Goal: Transaction & Acquisition: Purchase product/service

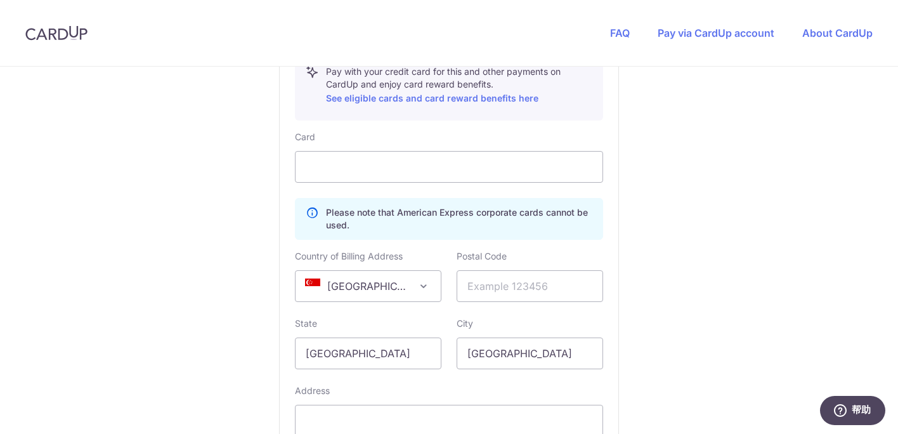
click at [694, 218] on div "You are paying HABYT SINGAPORE ONE PTE. LTD. HABYT [GEOGRAPHIC_DATA] ONE PTE. L…" at bounding box center [449, 7] width 898 height 1229
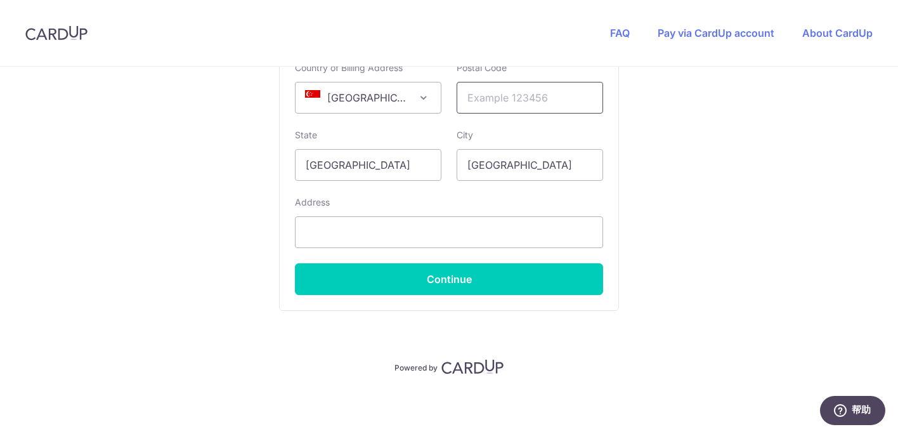
click at [514, 102] on input "text" at bounding box center [530, 98] width 147 height 32
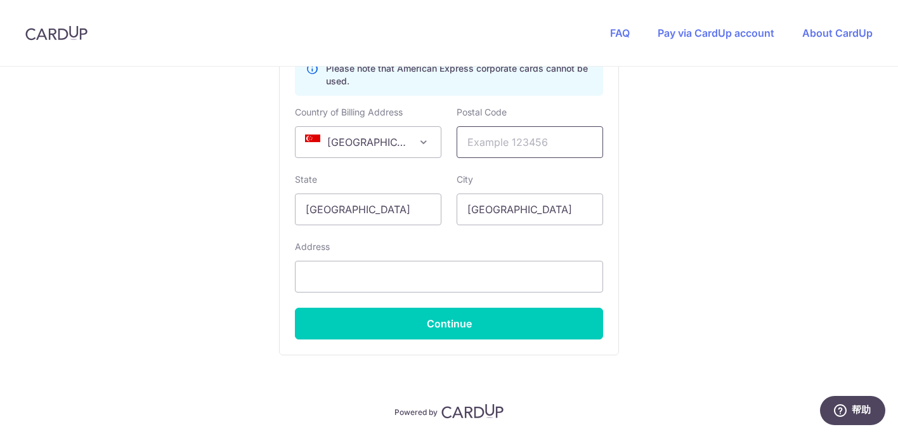
scroll to position [817, 0]
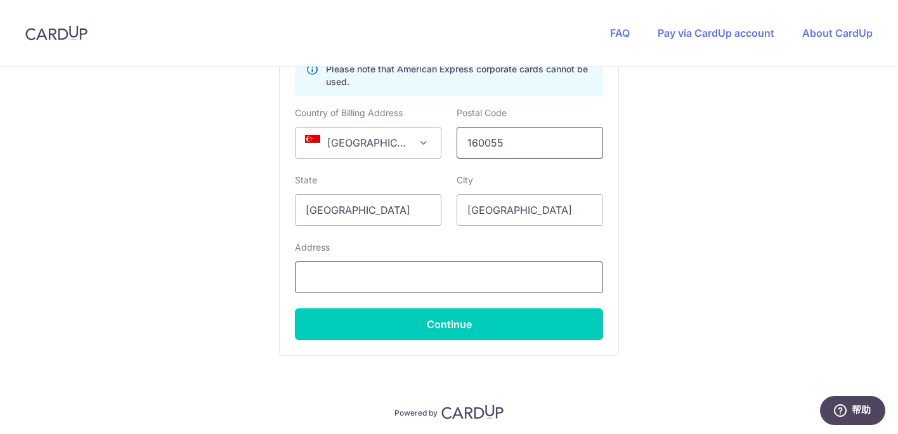
type input "160055"
click at [418, 279] on input "text" at bounding box center [449, 277] width 308 height 32
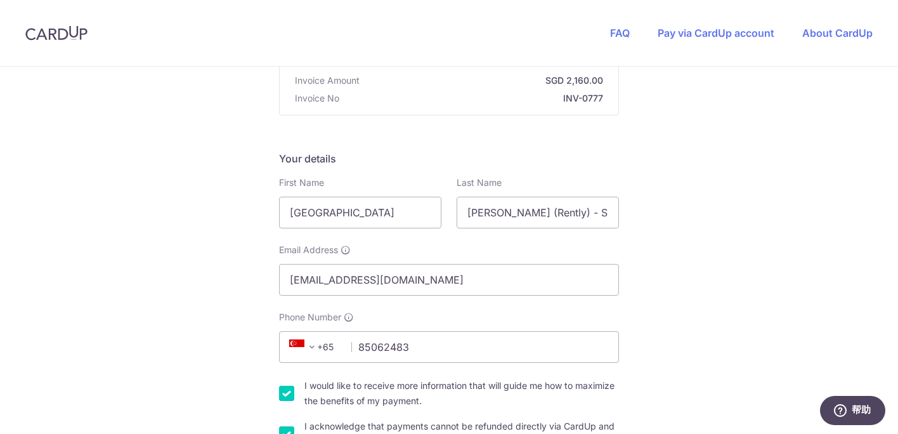
scroll to position [0, 0]
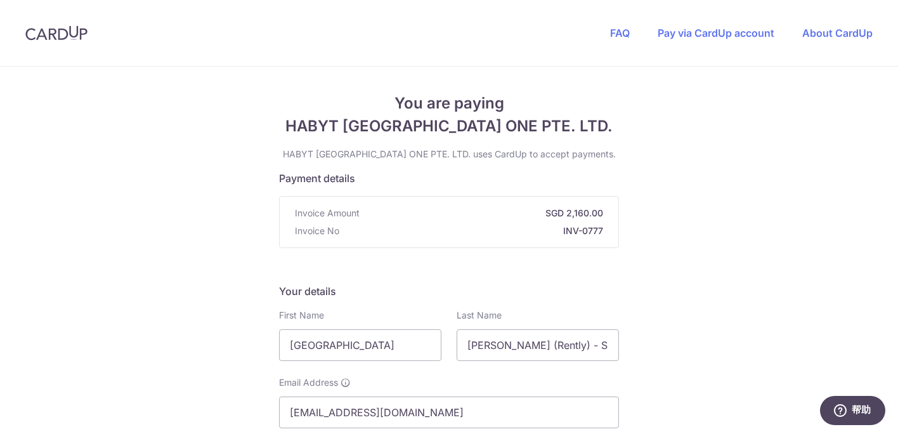
click at [459, 211] on strong "SGD 2,160.00" at bounding box center [484, 213] width 239 height 13
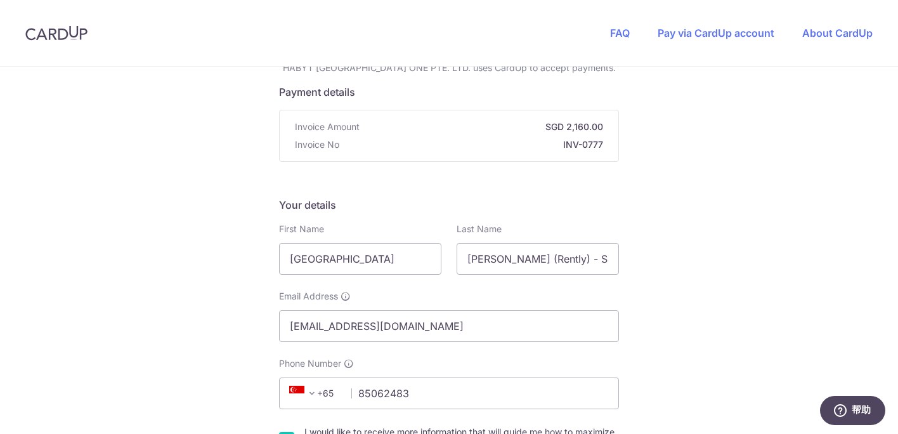
scroll to position [96, 0]
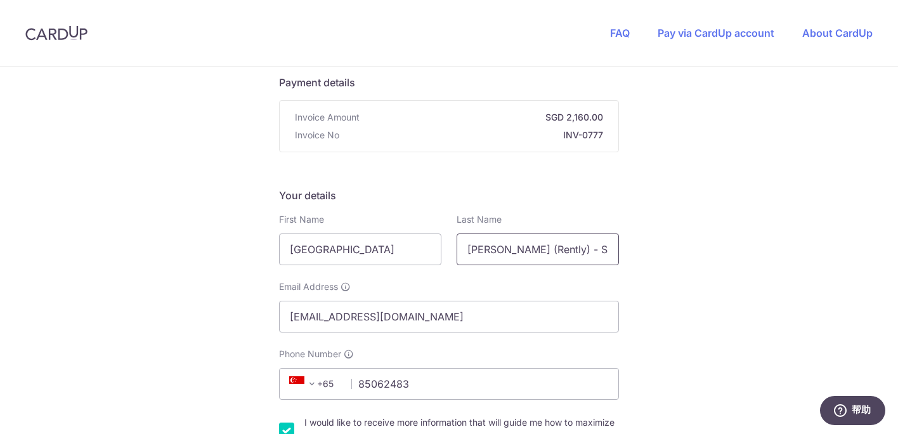
click at [557, 252] on input "[PERSON_NAME] (Rently) - SG_SIN_TBC-55TB_03-39C" at bounding box center [538, 249] width 162 height 32
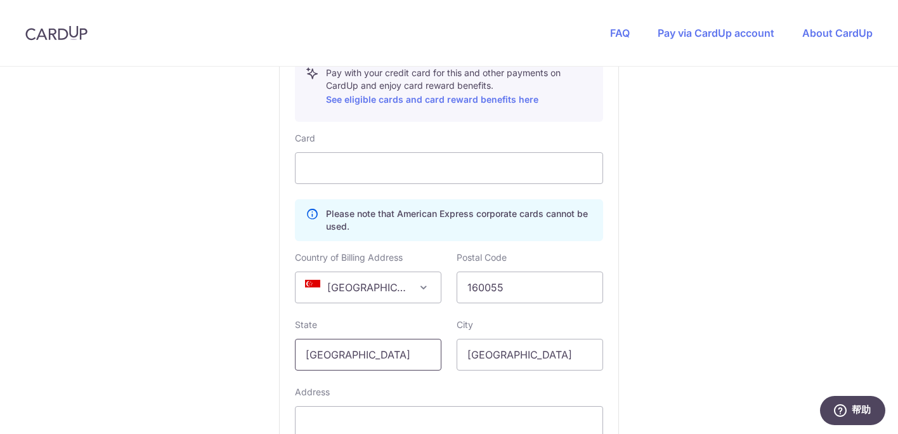
scroll to position [862, 0]
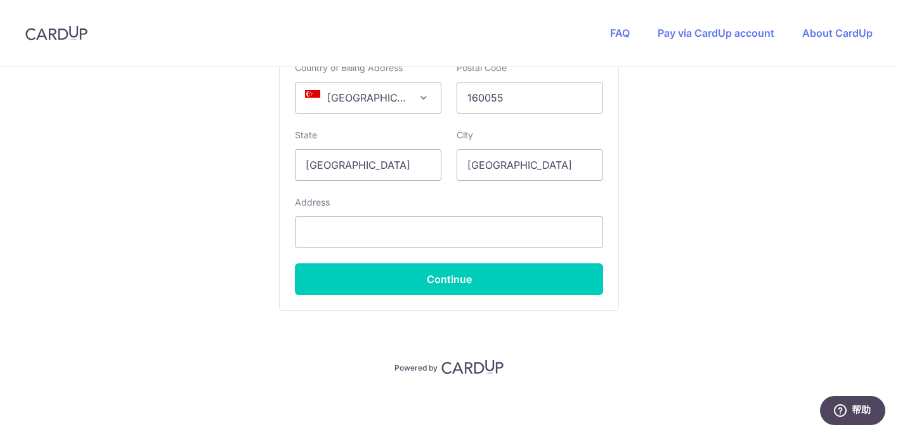
click at [391, 213] on div "Address" at bounding box center [449, 222] width 308 height 52
click at [391, 227] on input "text" at bounding box center [449, 232] width 308 height 32
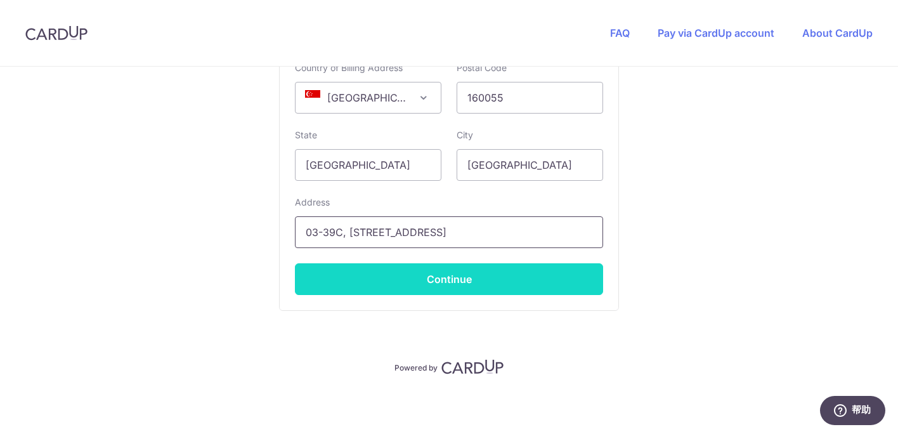
type input "03-39C, [STREET_ADDRESS]"
click at [453, 287] on button "Continue" at bounding box center [449, 279] width 308 height 32
click at [506, 271] on button "Continue" at bounding box center [449, 279] width 308 height 32
click at [514, 265] on button "Continue" at bounding box center [449, 279] width 308 height 32
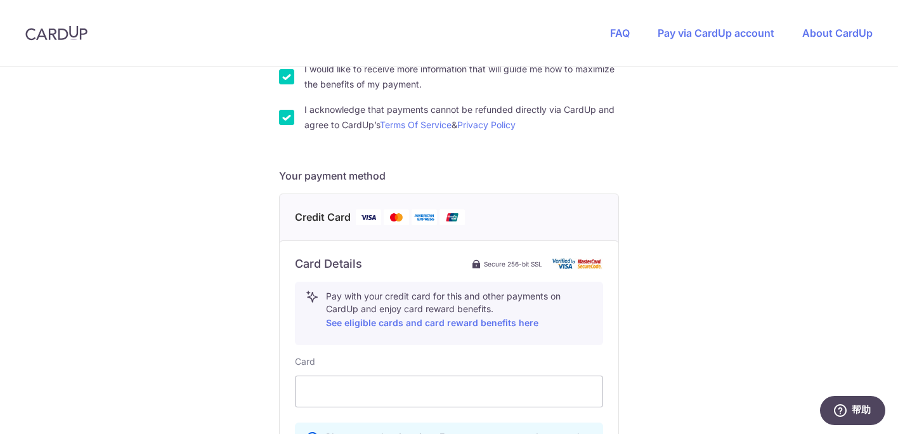
scroll to position [469, 0]
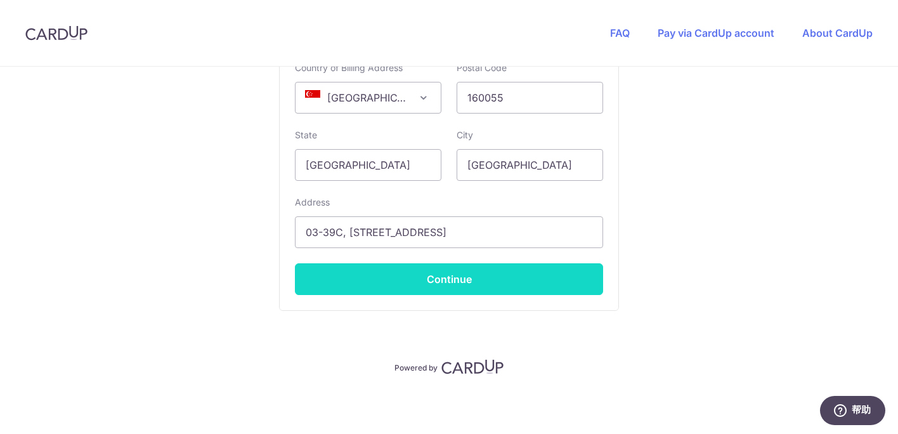
type input "**** 4861"
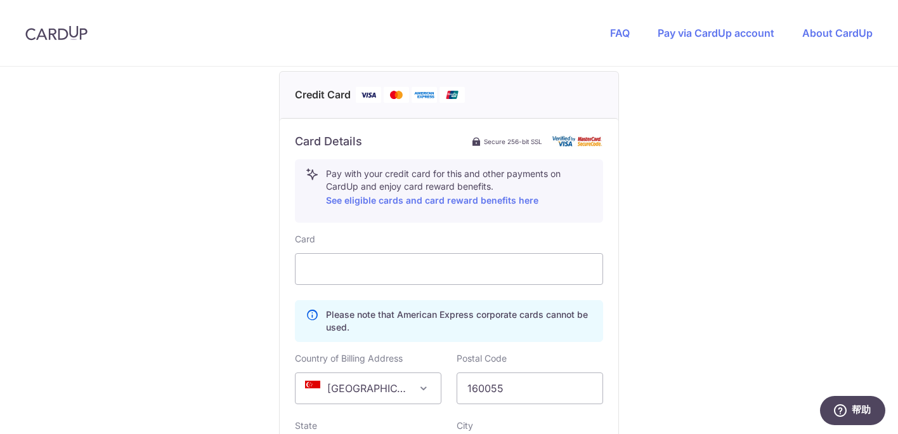
click at [0, 0] on div "**** 4861 Change" at bounding box center [0, 0] width 0 height 0
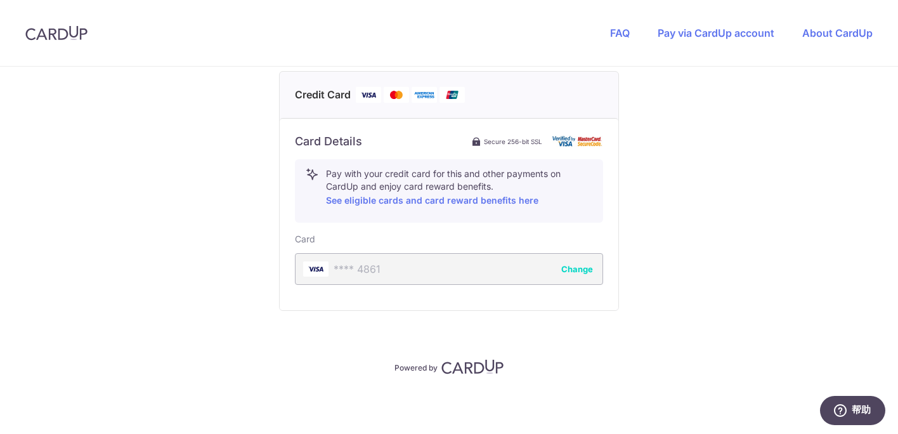
click at [426, 272] on div "**** 4861 Change" at bounding box center [449, 269] width 308 height 32
click at [337, 276] on div "**** 4861 Change" at bounding box center [449, 269] width 308 height 32
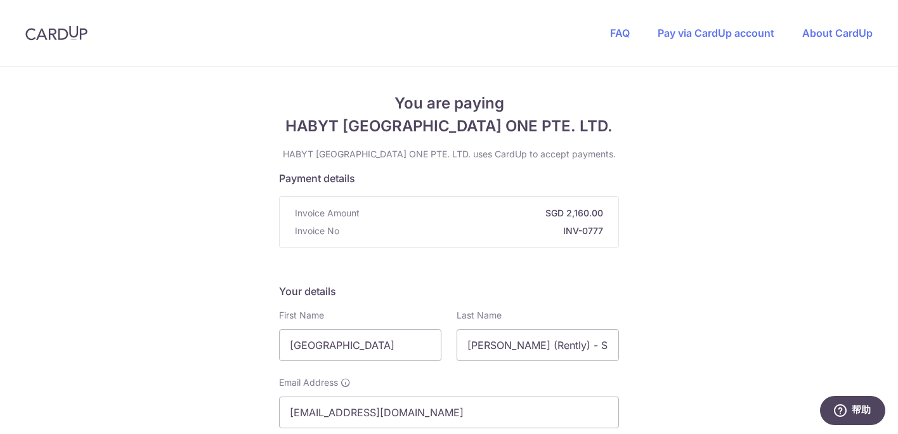
scroll to position [721, 0]
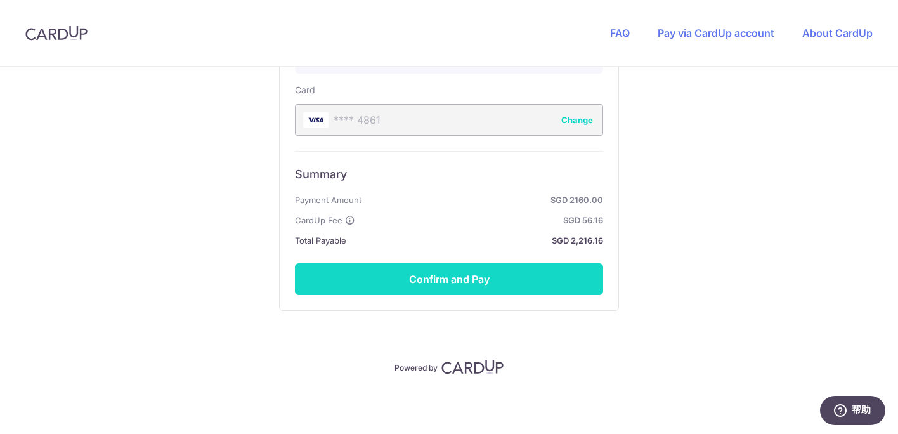
click at [499, 285] on button "Confirm and Pay" at bounding box center [449, 279] width 308 height 32
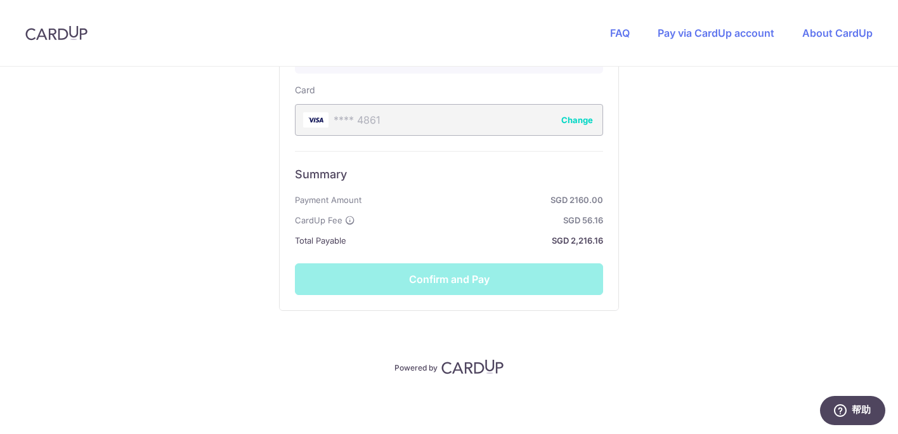
click at [457, 269] on div "Summary Payment Amount SGD 2160.00 CardUp Fee SGD 56.16 Total Payable SGD 2,216…" at bounding box center [449, 223] width 308 height 144
click at [464, 288] on div "Summary Payment Amount SGD 2160.00 CardUp Fee SGD 56.16 Total Payable SGD 2,216…" at bounding box center [449, 223] width 308 height 144
click at [440, 289] on div "Summary Payment Amount SGD 2160.00 CardUp Fee SGD 56.16 Total Payable SGD 2,216…" at bounding box center [449, 224] width 308 height 144
click at [493, 277] on div "Summary Payment Amount SGD 2160.00 CardUp Fee SGD 56.16 Total Payable SGD 2,216…" at bounding box center [449, 224] width 308 height 144
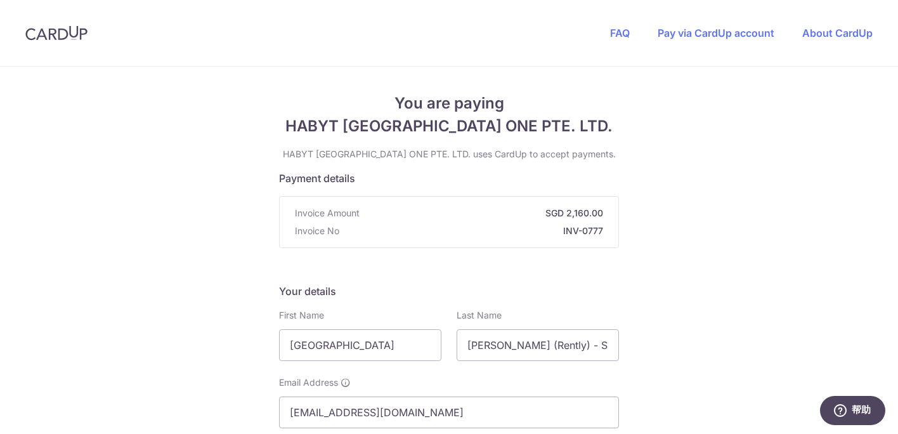
scroll to position [721, 0]
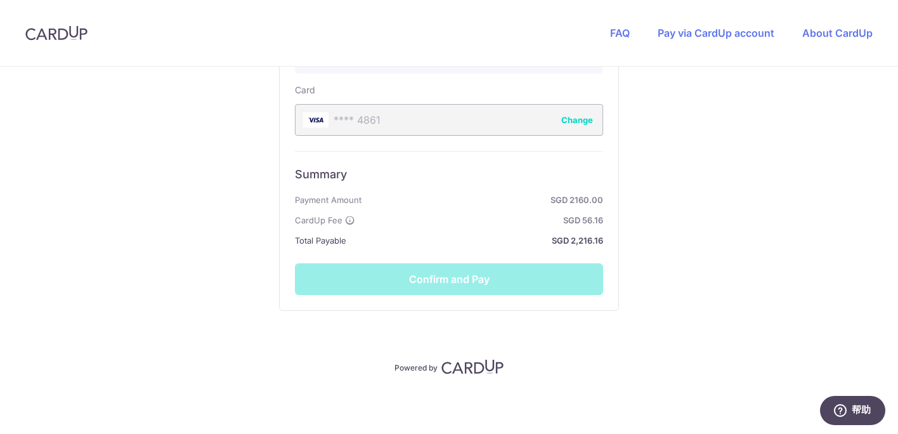
click at [488, 290] on div "Summary Payment Amount SGD 2160.00 CardUp Fee SGD 56.16 Total Payable SGD 2,216…" at bounding box center [449, 223] width 308 height 144
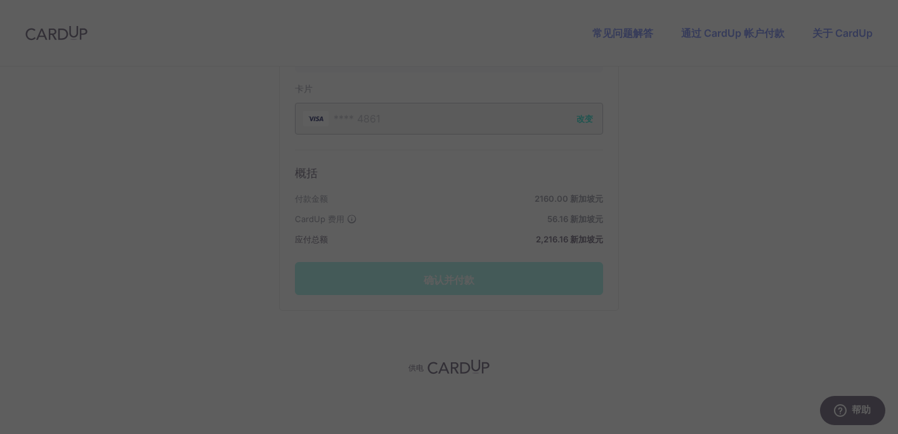
scroll to position [705, 0]
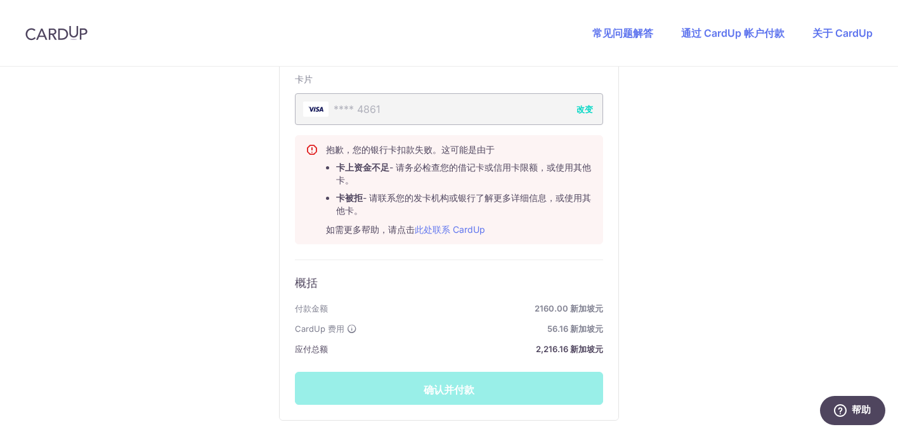
scroll to position [825, 0]
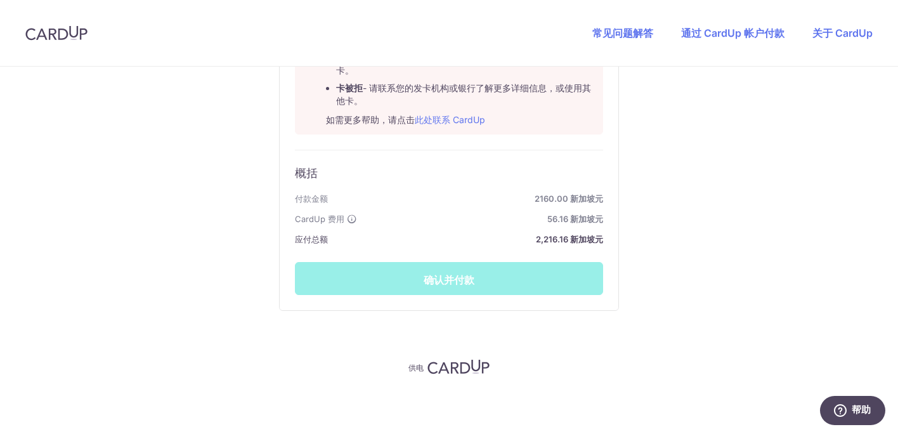
click at [481, 288] on div "概括 付款金额 2160.00 新加坡元 CardUp 费用 56.16 新加坡元 应付总额 2,216.16 新加坡元 确认并付款" at bounding box center [449, 222] width 308 height 145
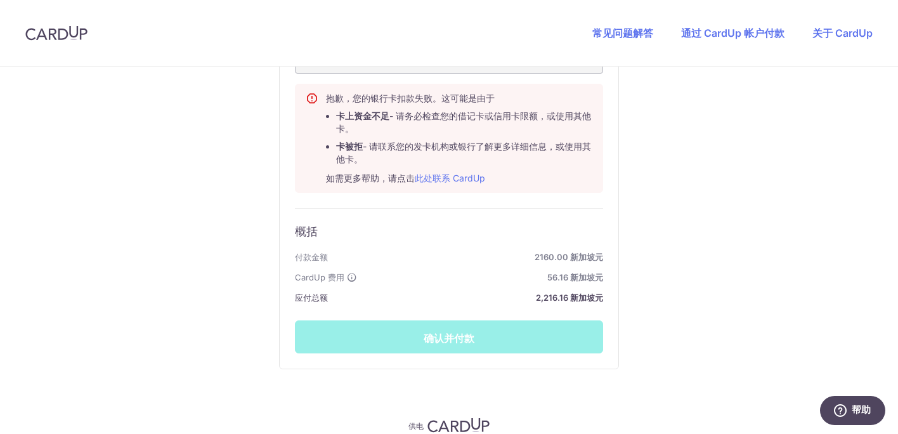
scroll to position [743, 0]
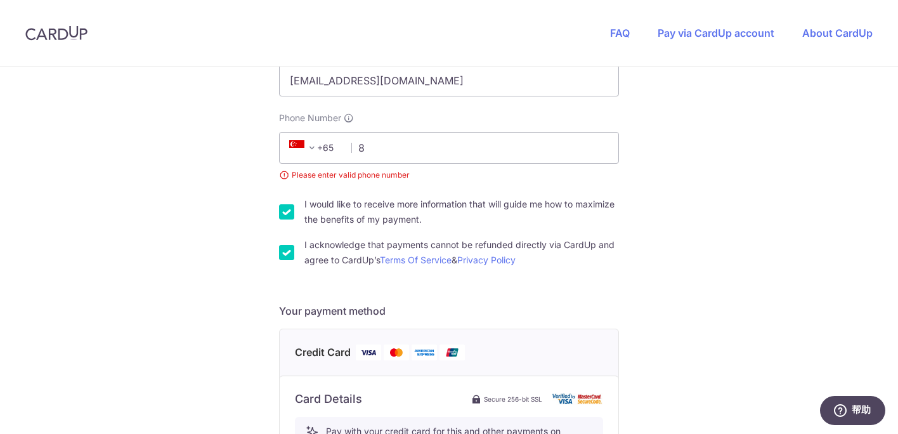
type input "85062483"
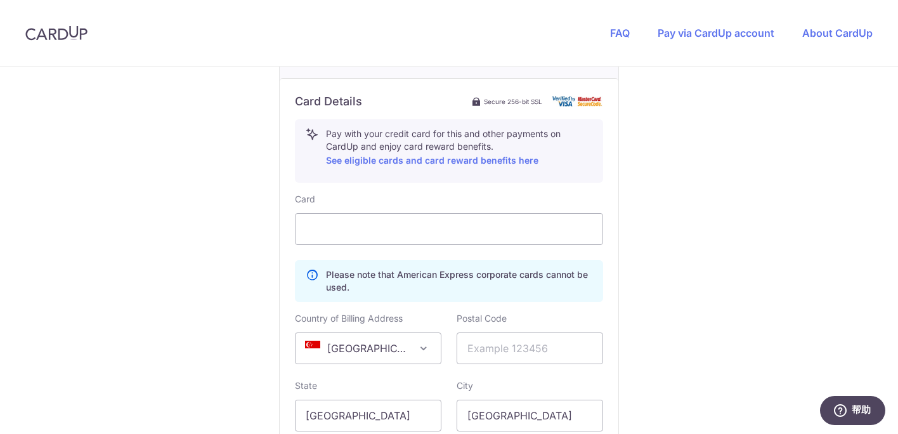
scroll to position [619, 0]
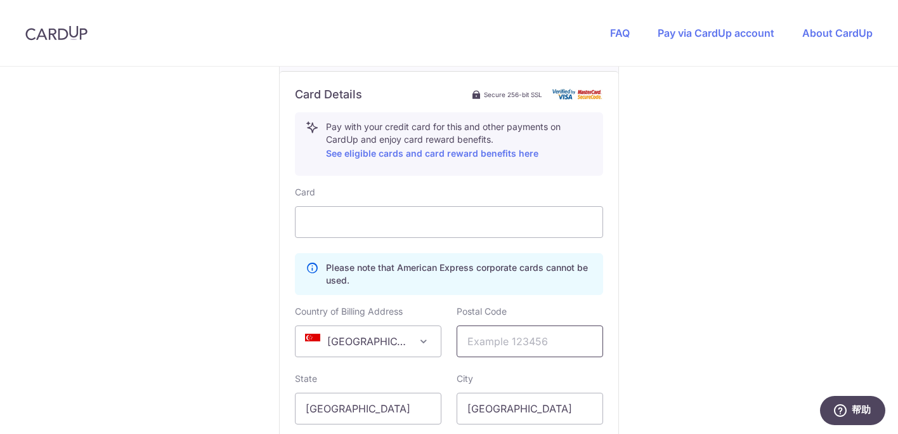
click at [519, 341] on input "text" at bounding box center [530, 341] width 147 height 32
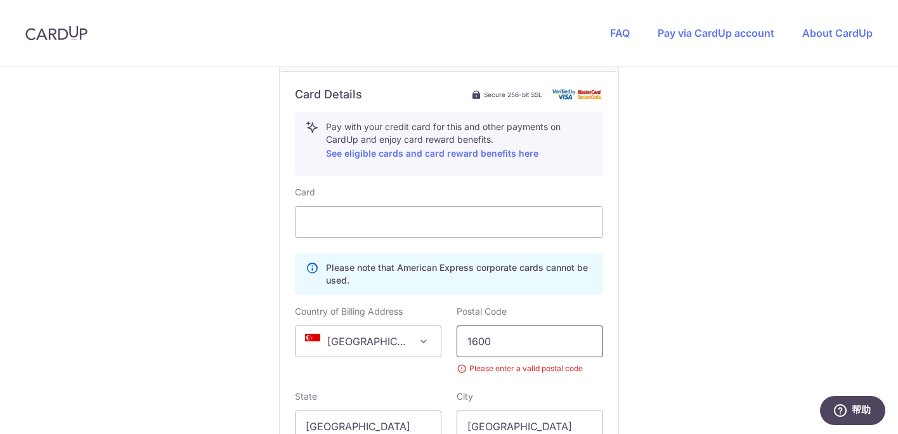
type input "160055"
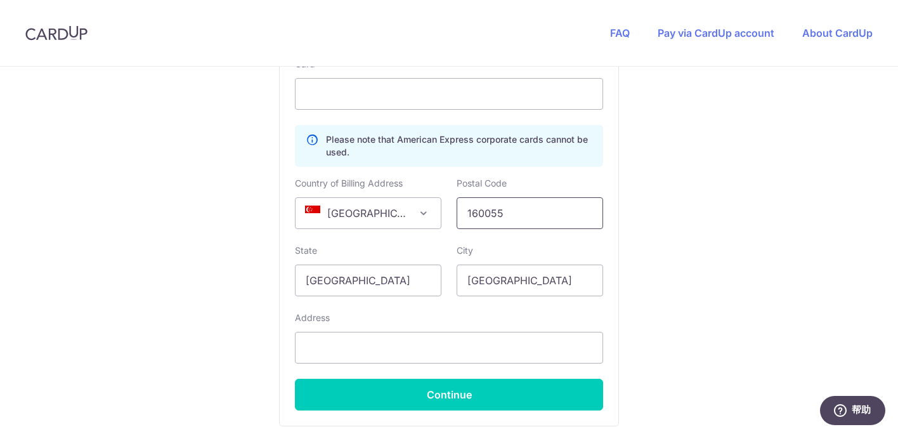
scroll to position [761, 0]
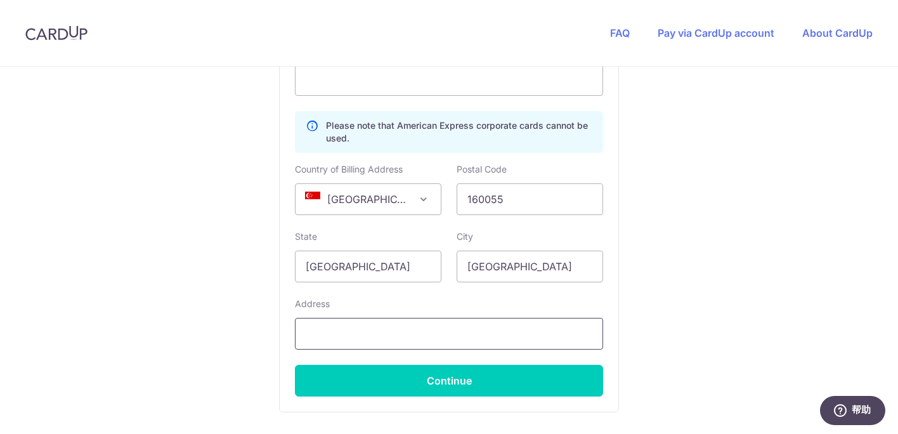
click at [409, 332] on input "text" at bounding box center [449, 334] width 308 height 32
type input "-"
type input "03-39C, [STREET_ADDRESS]"
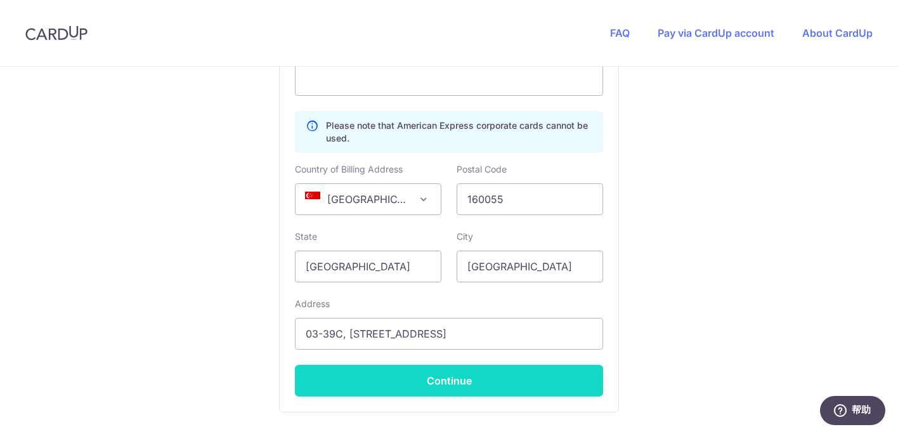
click at [432, 375] on button "Continue" at bounding box center [449, 381] width 308 height 32
type input "**** 4861"
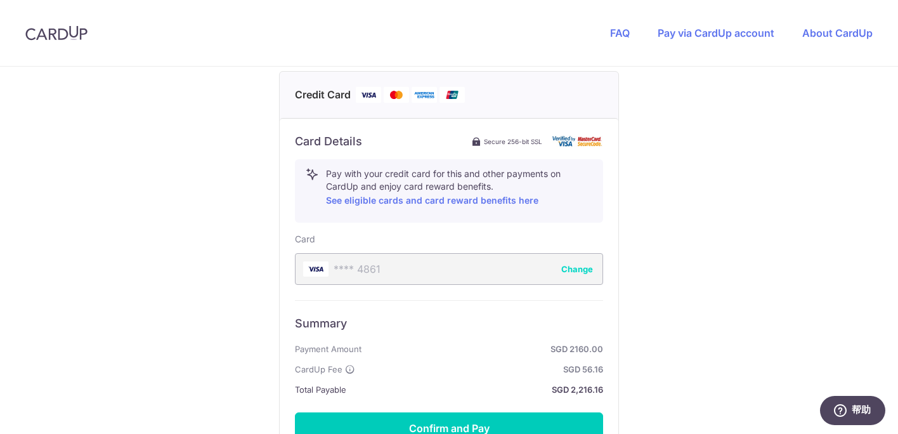
scroll to position [721, 0]
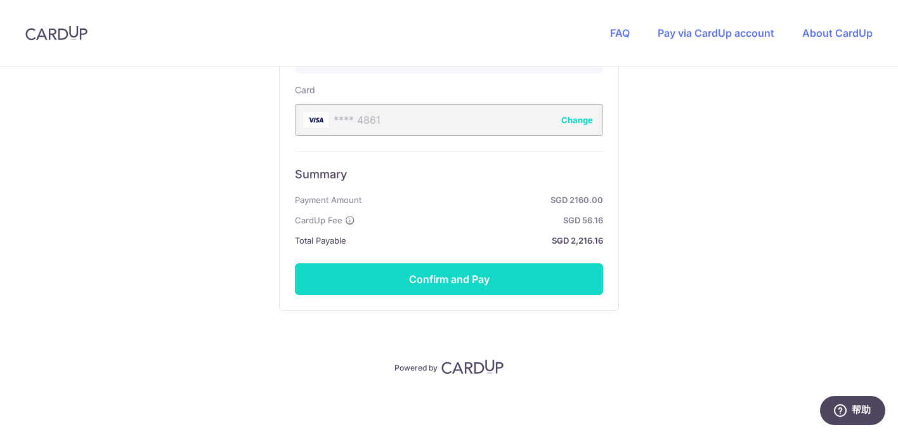
click at [480, 275] on button "Confirm and Pay" at bounding box center [449, 279] width 308 height 32
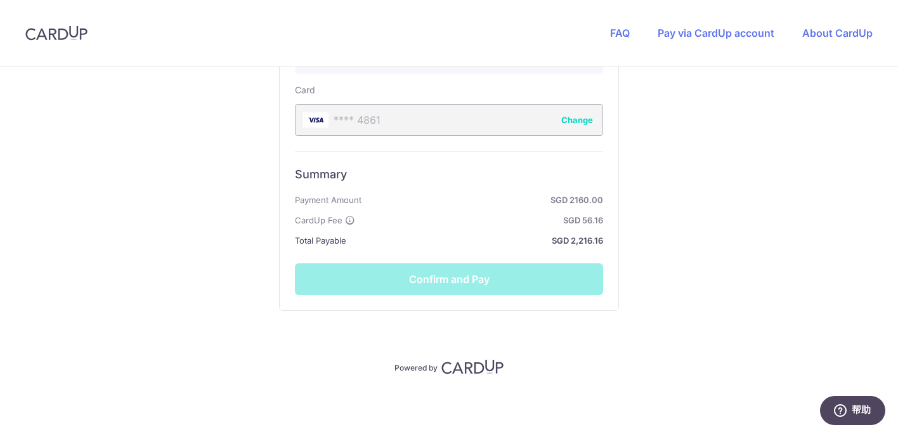
click at [495, 291] on div "Summary Payment Amount SGD 2160.00 CardUp Fee SGD 56.16 Total Payable SGD 2,216…" at bounding box center [449, 223] width 308 height 144
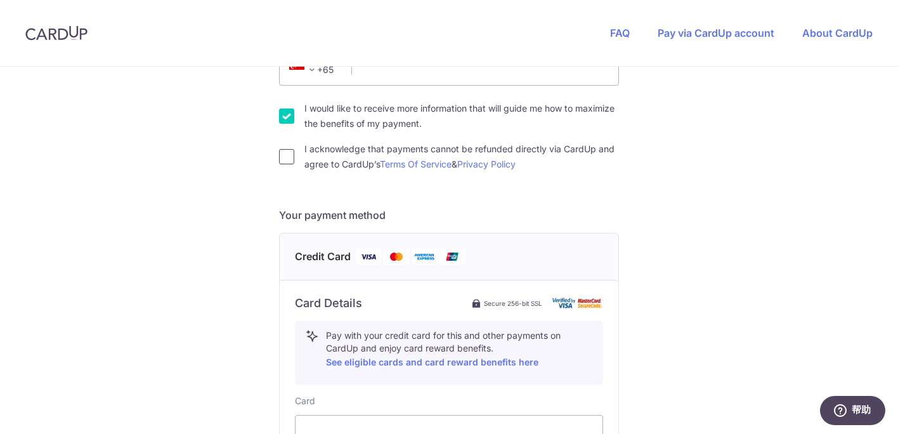
click at [284, 153] on input "I acknowledge that payments cannot be refunded directly via CardUp and agree to…" at bounding box center [286, 156] width 15 height 15
checkbox input "true"
